Goal: Information Seeking & Learning: Check status

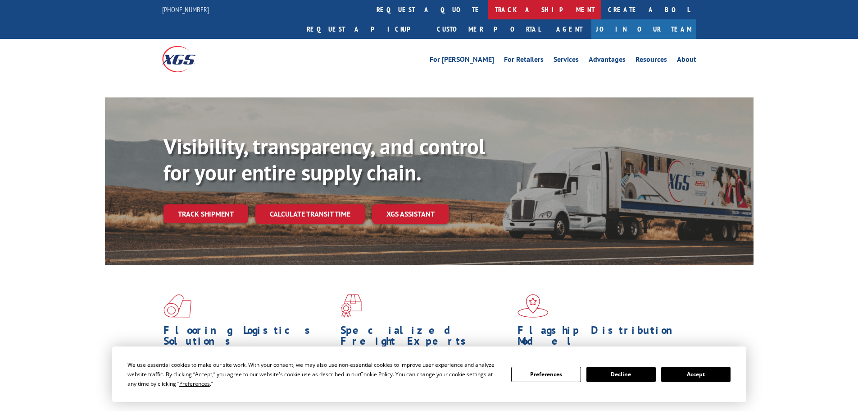
click at [488, 8] on link "track a shipment" at bounding box center [544, 9] width 113 height 19
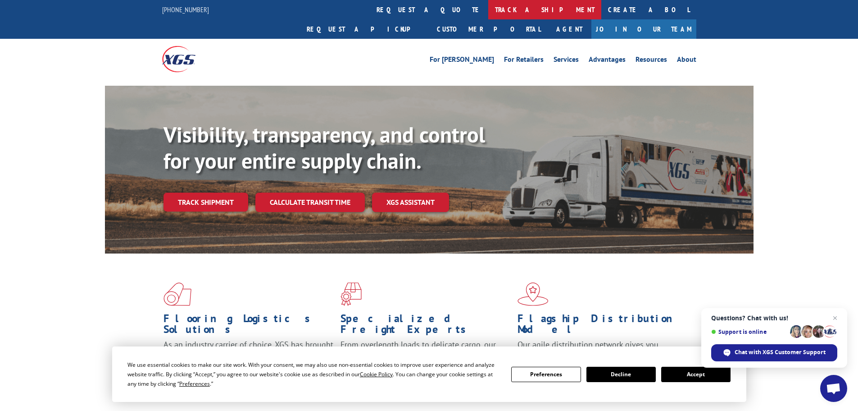
click at [488, 8] on link "track a shipment" at bounding box center [544, 9] width 113 height 19
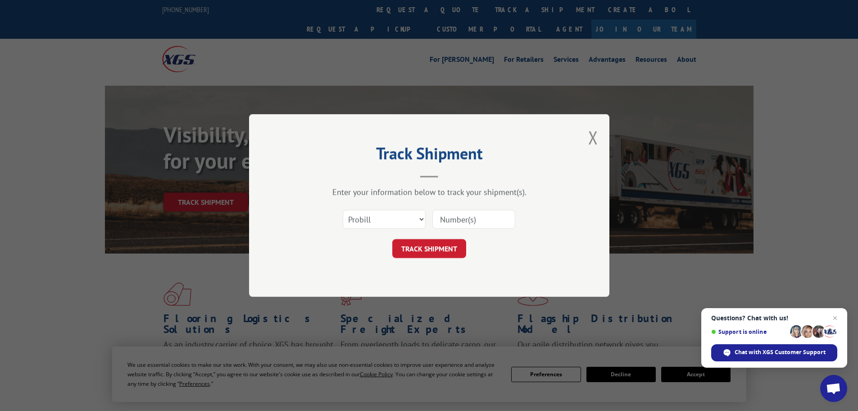
click at [480, 219] on input at bounding box center [474, 219] width 83 height 19
paste input "16331715"
type input "16331715"
click at [447, 244] on button "TRACK SHIPMENT" at bounding box center [429, 248] width 74 height 19
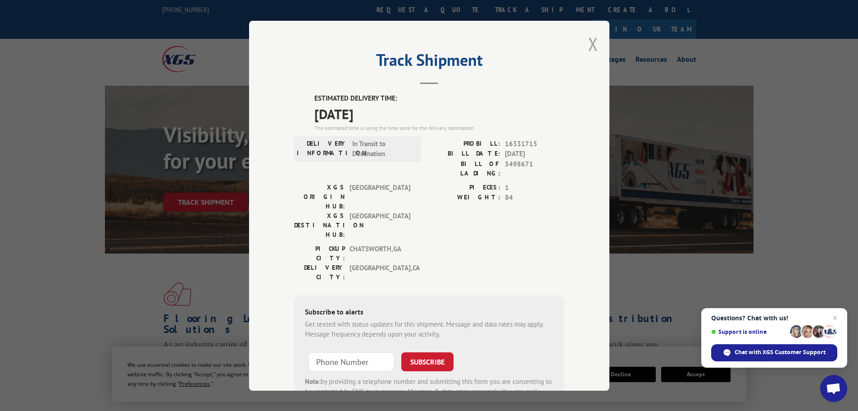
click at [590, 45] on button "Close modal" at bounding box center [594, 44] width 10 height 24
